Goal: Find contact information: Find contact information

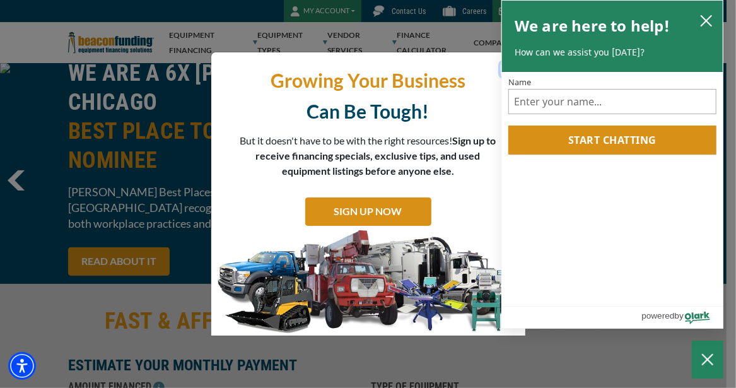
click at [709, 20] on icon "close chatbox" at bounding box center [706, 20] width 13 height 13
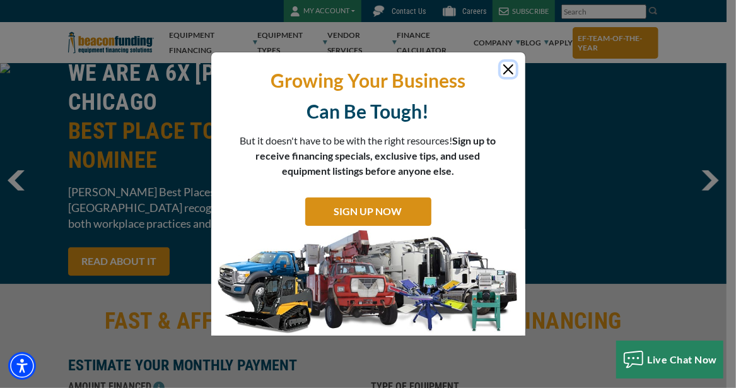
click at [507, 72] on button "Close" at bounding box center [507, 69] width 15 height 15
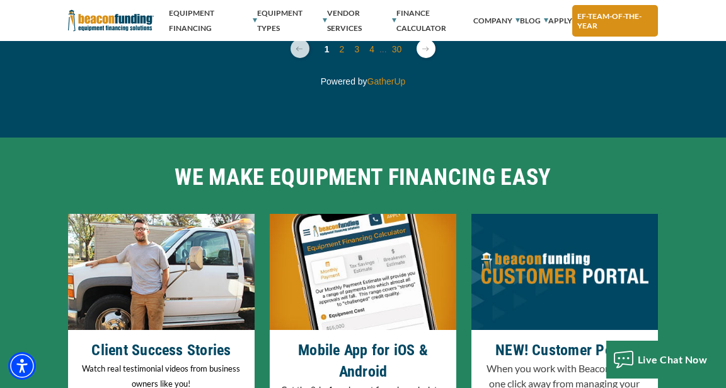
scroll to position [4223, 0]
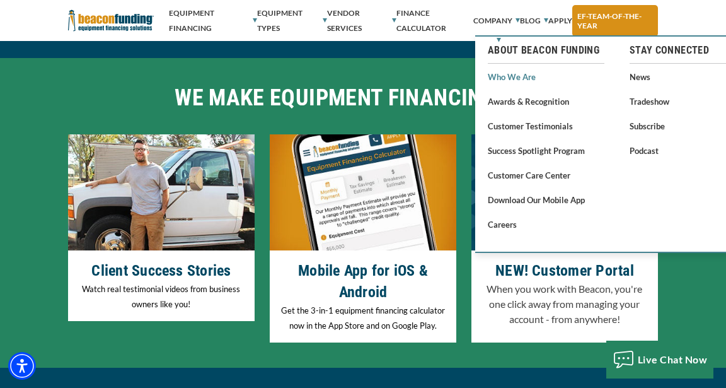
click at [522, 76] on link "Who We Are" at bounding box center [546, 77] width 117 height 16
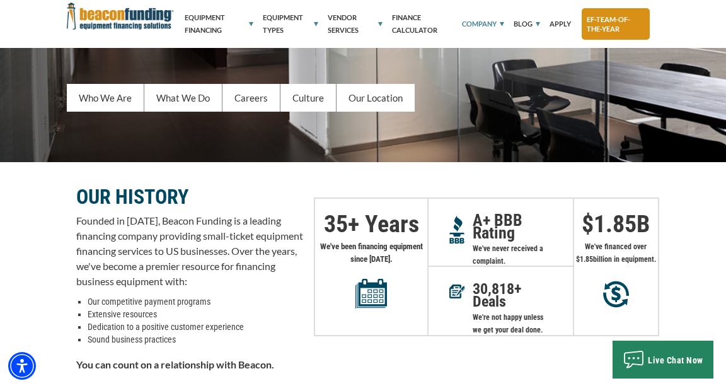
scroll to position [189, 0]
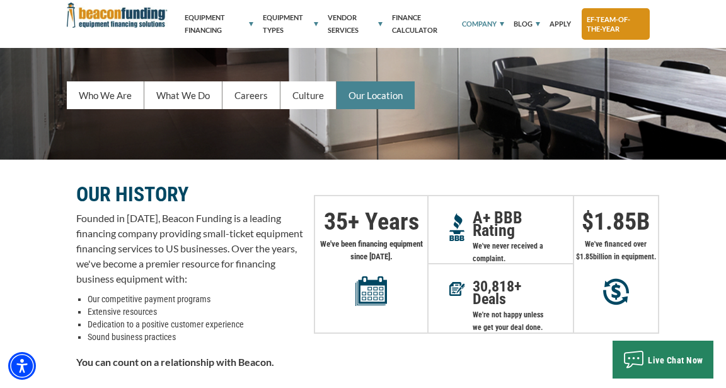
click at [386, 98] on link "Our Location" at bounding box center [376, 95] width 78 height 28
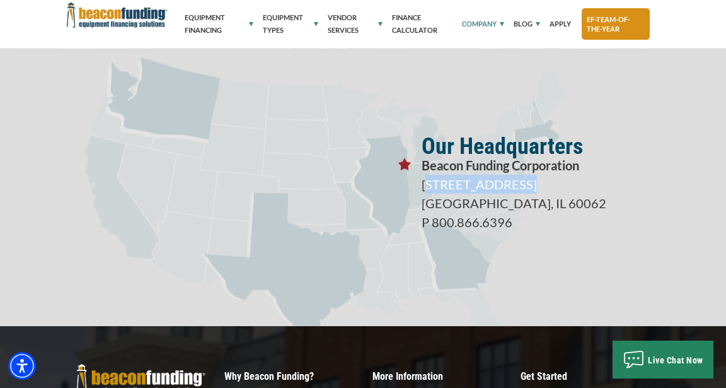
drag, startPoint x: 422, startPoint y: 188, endPoint x: 517, endPoint y: 190, distance: 95.2
click at [517, 190] on p "3400 Dundee Rd, Suite 180 Northbrook, IL 60062 P 800.866.6396" at bounding box center [536, 203] width 228 height 57
copy p "3400 Dundee Rd,"
